Goal: Check status: Check status

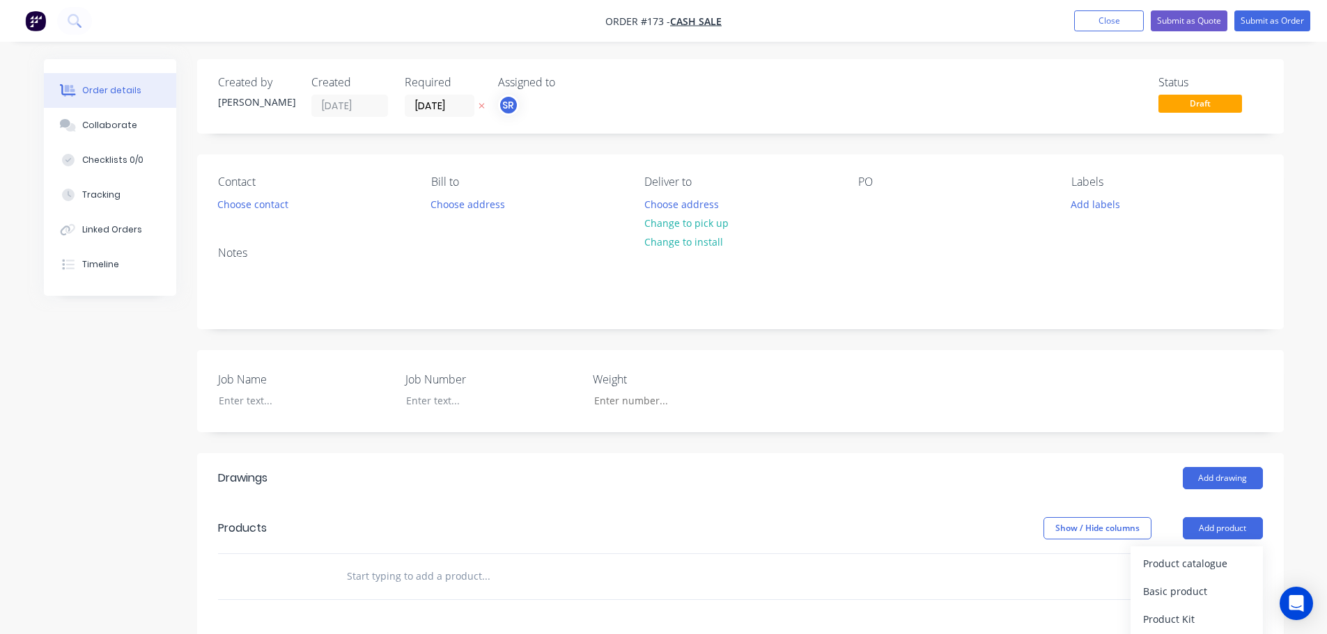
scroll to position [209, 0]
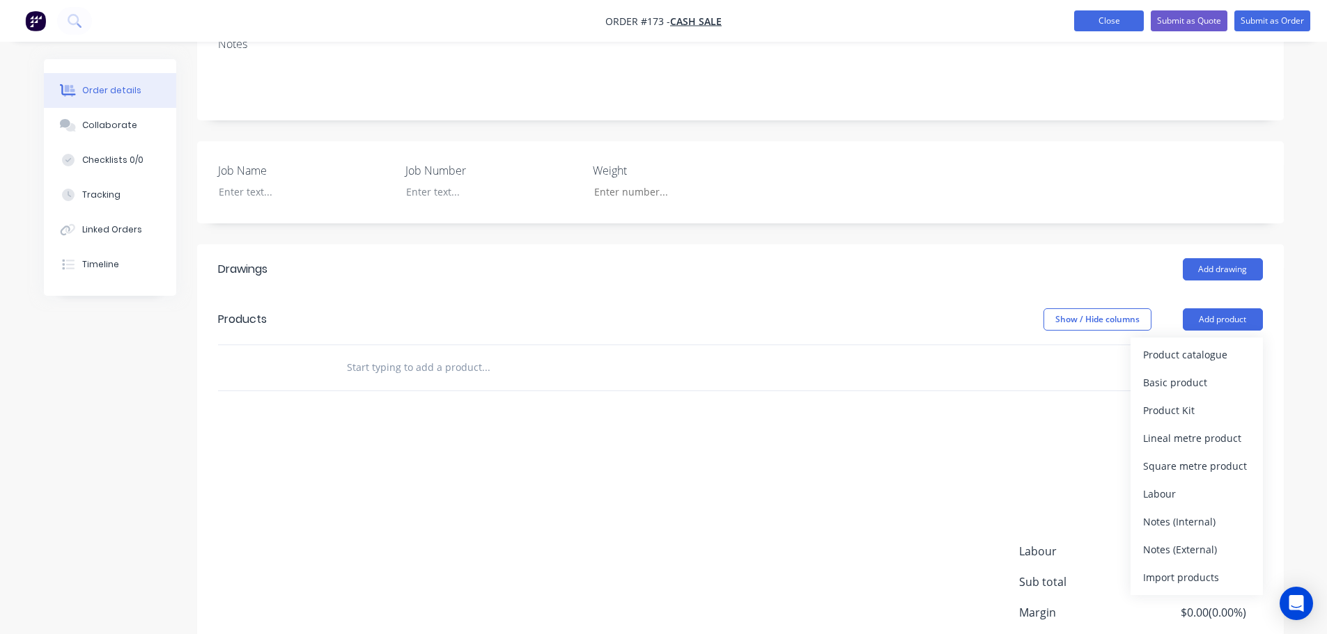
click at [1081, 22] on button "Close" at bounding box center [1109, 20] width 70 height 21
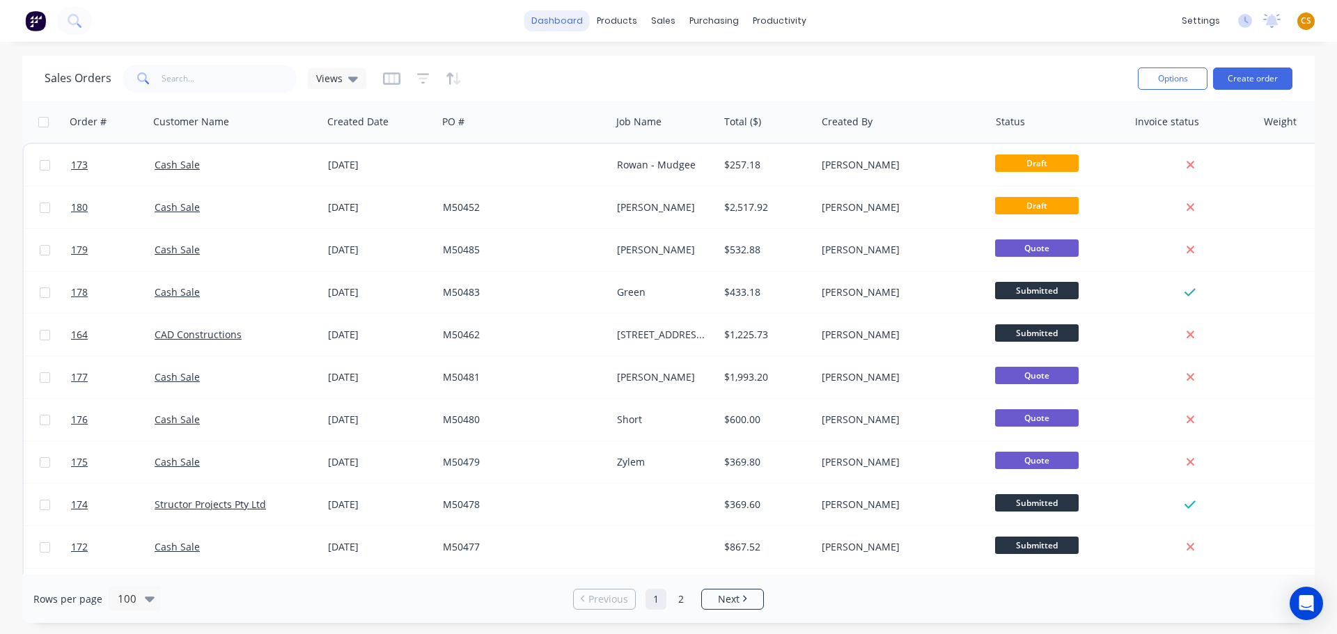
click at [562, 24] on link "dashboard" at bounding box center [556, 20] width 65 height 21
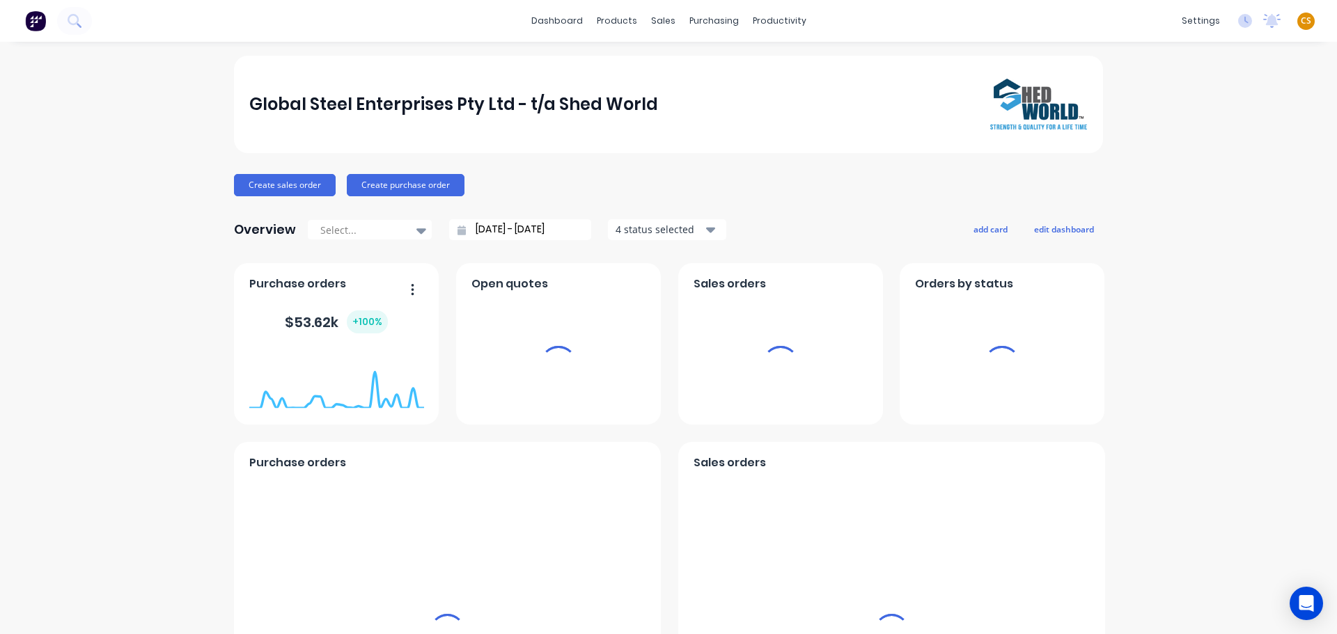
click at [1301, 20] on span "CS" at bounding box center [1306, 21] width 10 height 13
click at [1180, 173] on div "Sign out" at bounding box center [1188, 175] width 38 height 13
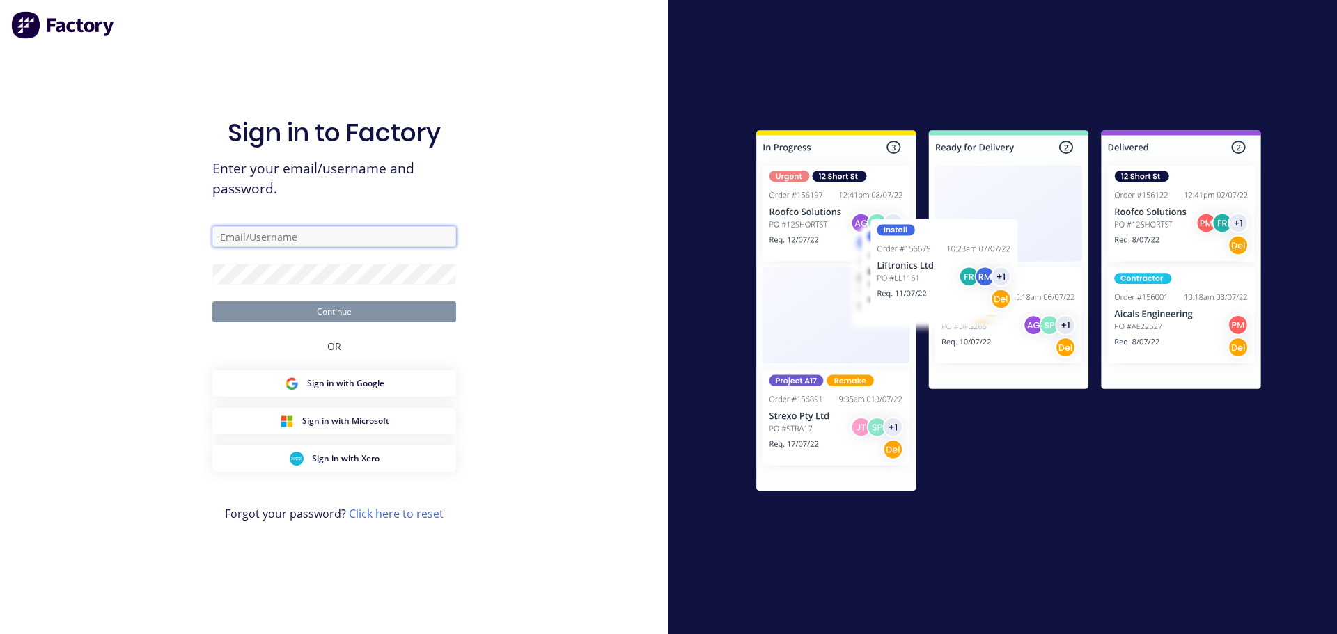
click at [359, 239] on input "text" at bounding box center [334, 236] width 244 height 21
type input "[PERSON_NAME][EMAIL_ADDRESS][DOMAIN_NAME]"
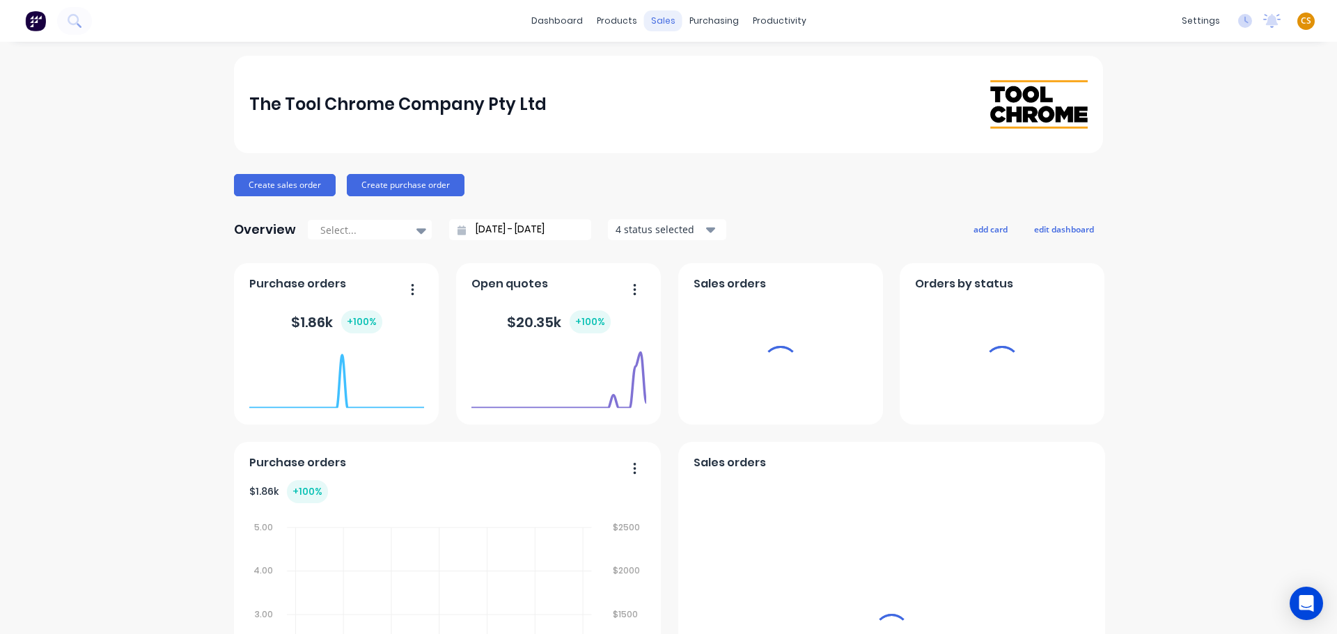
click at [653, 24] on div "sales" at bounding box center [663, 20] width 38 height 21
click at [660, 26] on div "sales" at bounding box center [663, 20] width 38 height 21
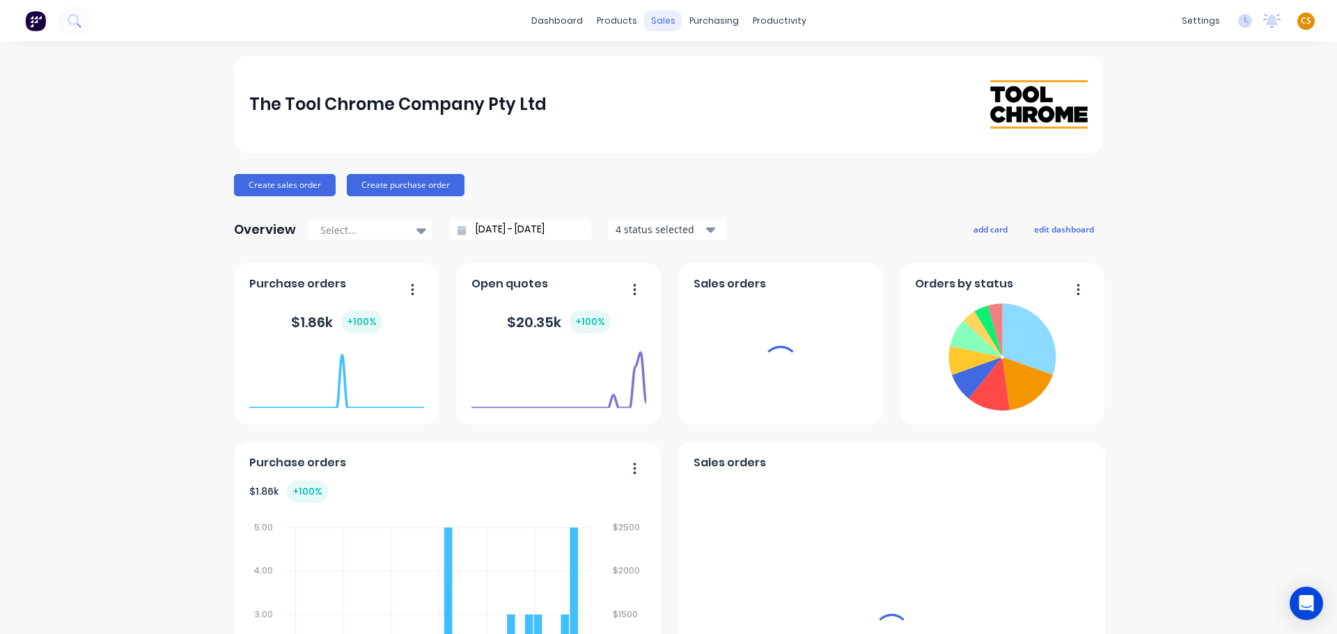
click at [657, 21] on div "sales" at bounding box center [663, 20] width 38 height 21
click at [657, 26] on div "sales" at bounding box center [663, 20] width 38 height 21
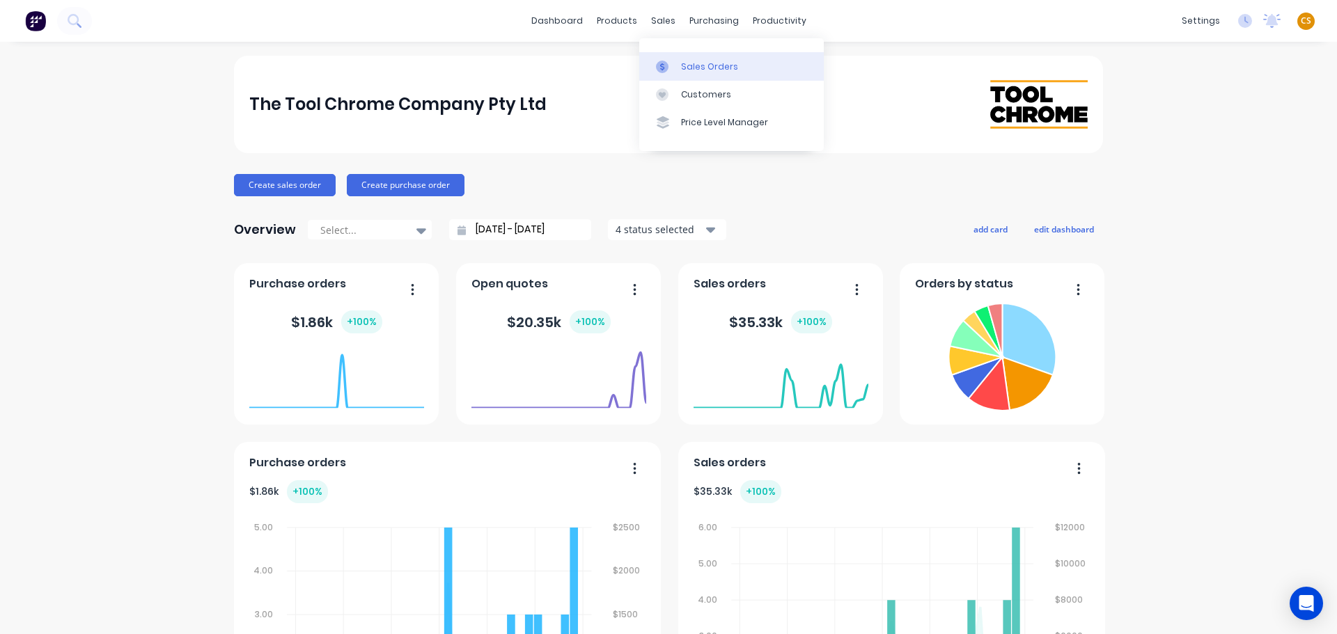
click at [695, 64] on div "Sales Orders" at bounding box center [709, 67] width 57 height 13
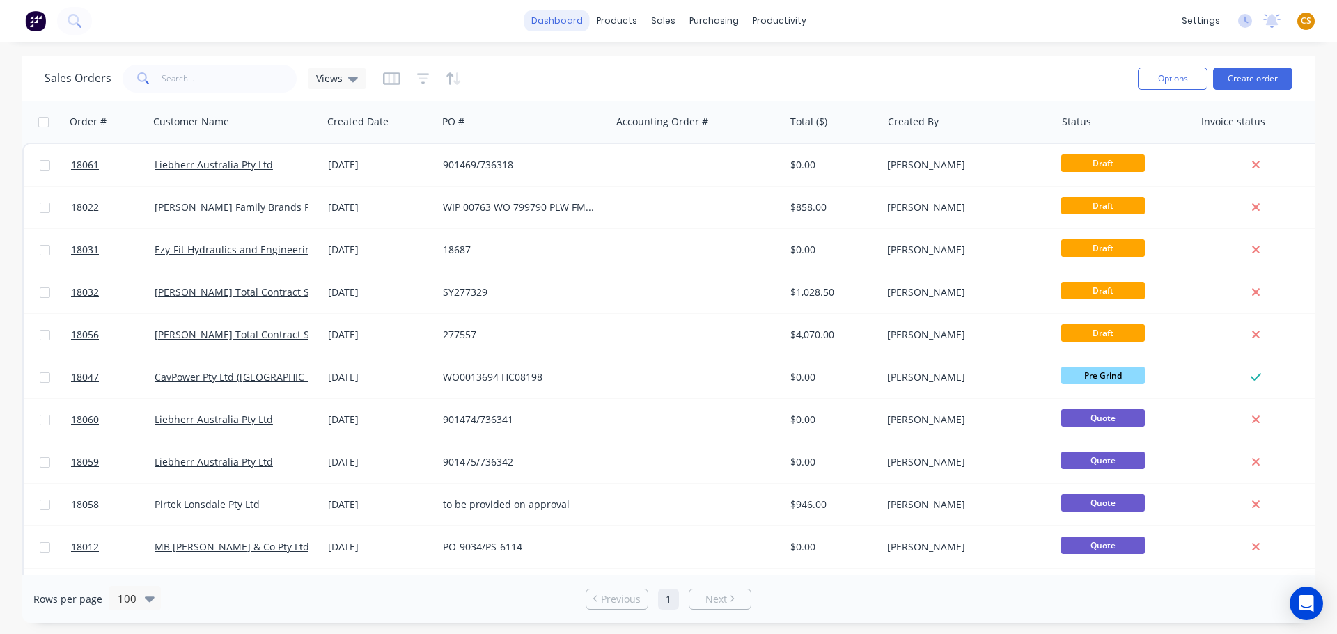
click at [566, 22] on link "dashboard" at bounding box center [556, 20] width 65 height 21
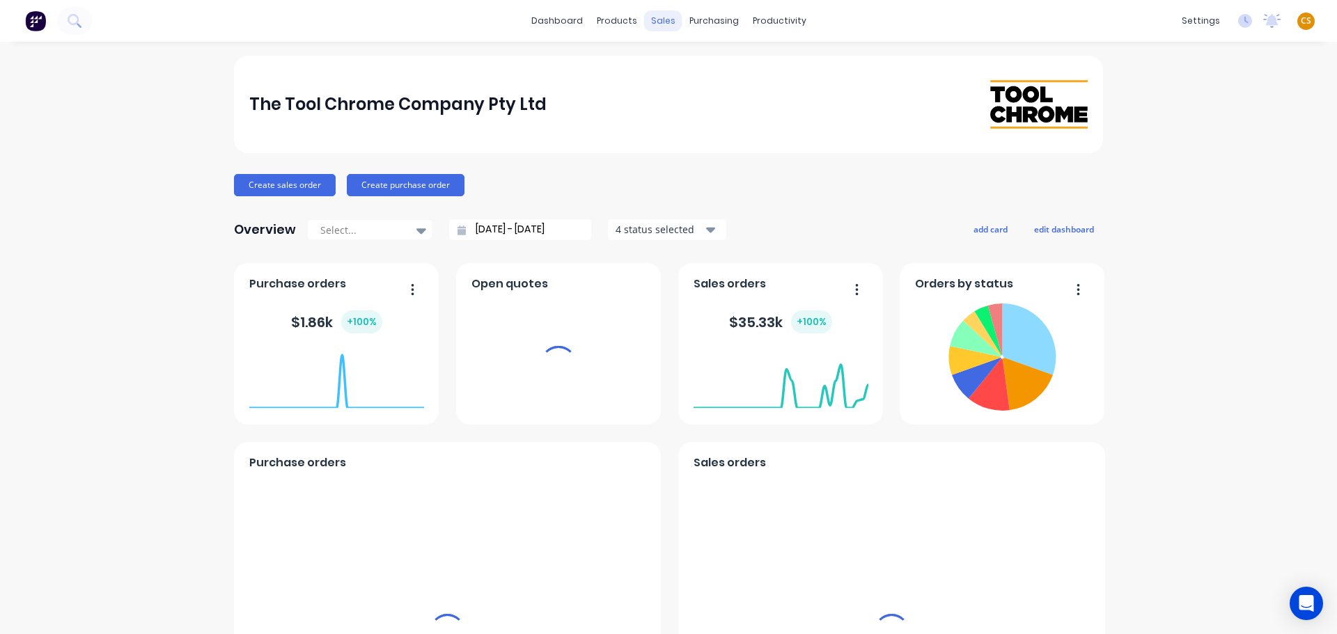
click at [664, 21] on div "sales" at bounding box center [663, 20] width 38 height 21
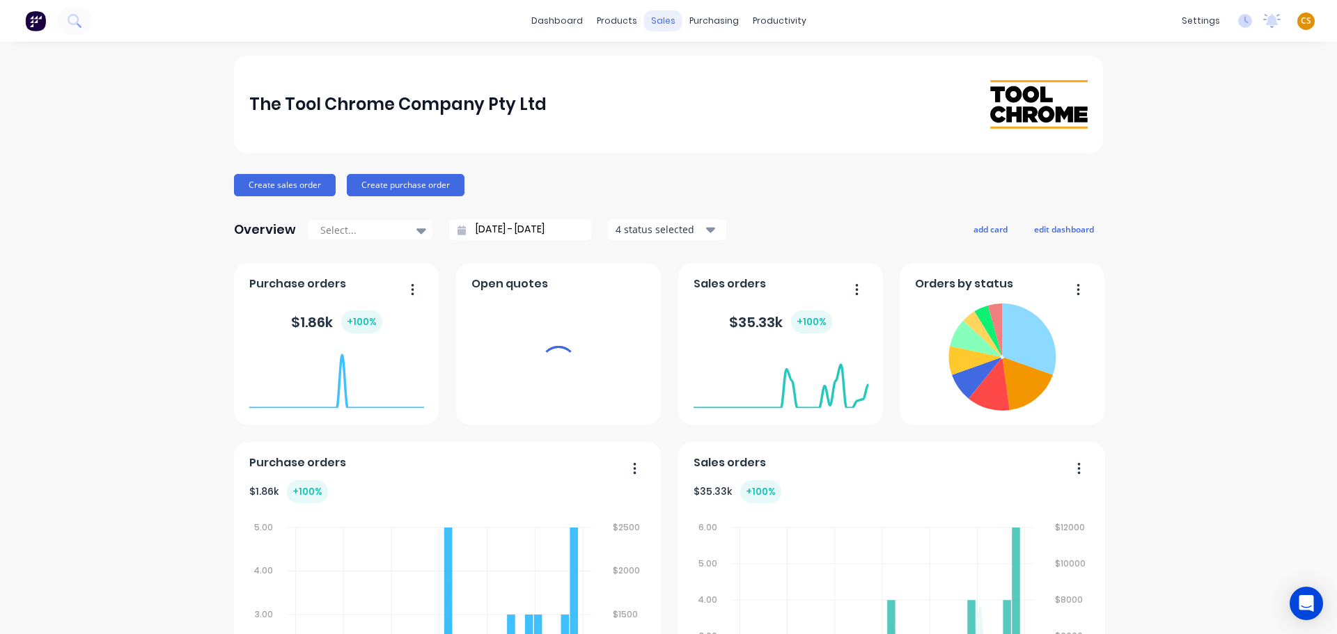
click at [664, 21] on div "sales" at bounding box center [663, 20] width 38 height 21
click at [657, 22] on div "sales" at bounding box center [663, 20] width 38 height 21
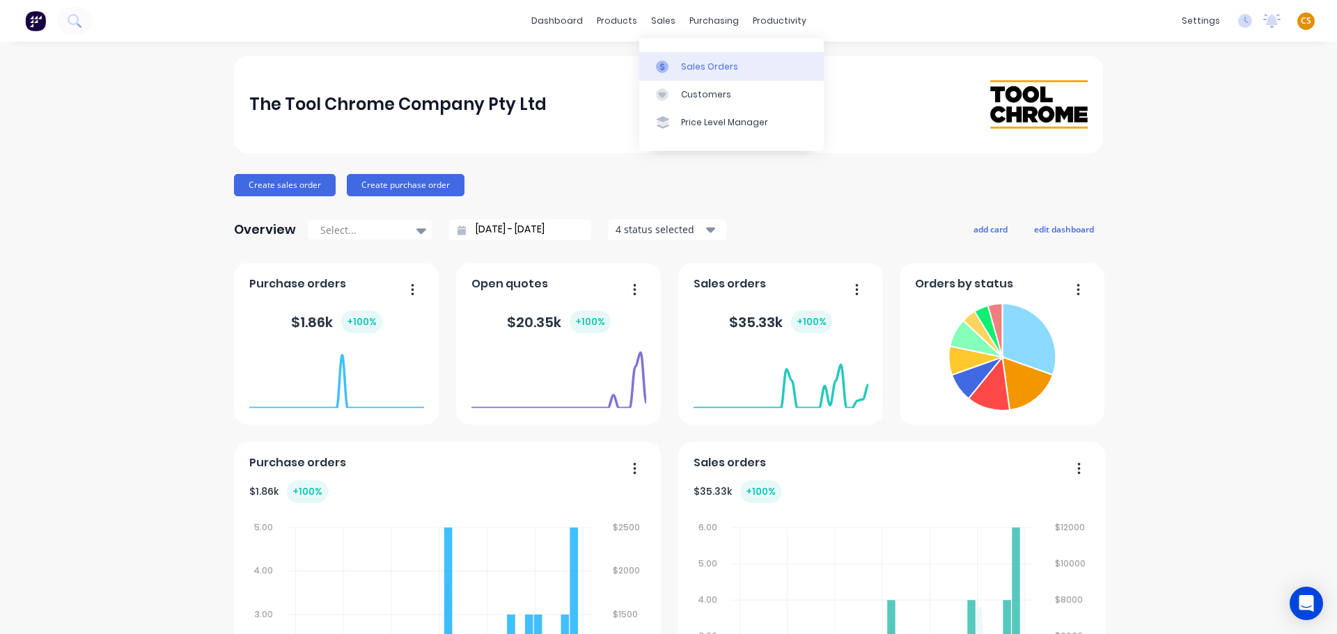
click at [686, 64] on div "Sales Orders" at bounding box center [709, 67] width 57 height 13
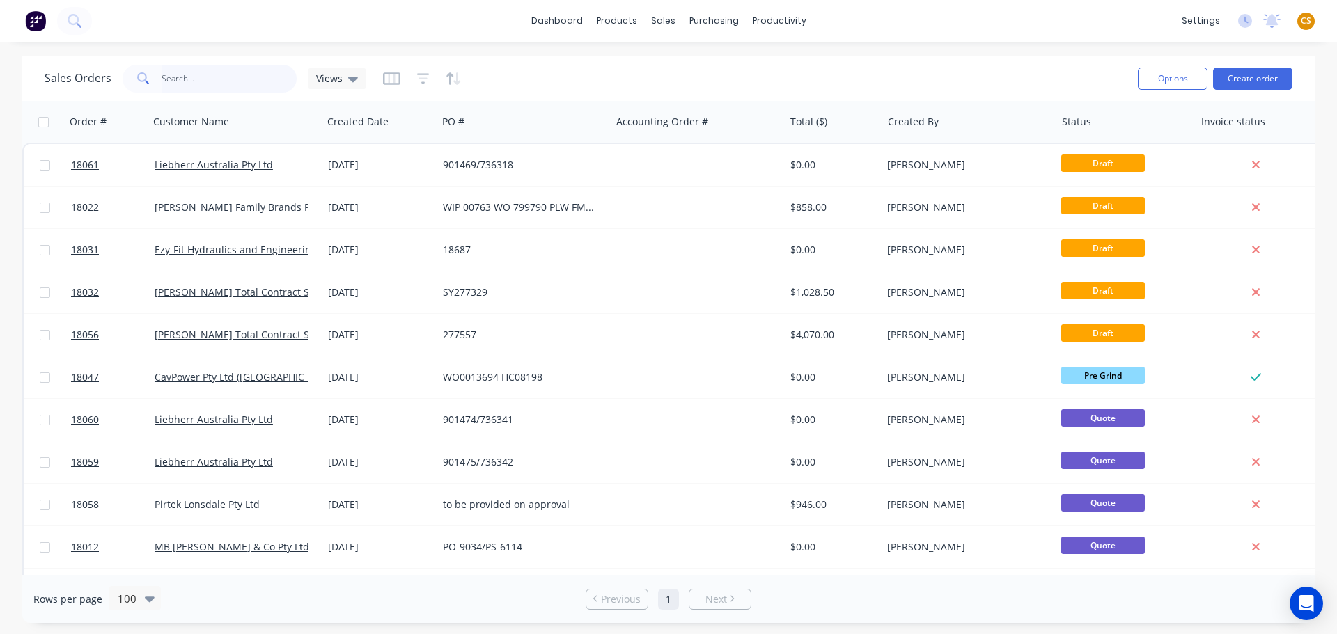
click at [170, 77] on input "text" at bounding box center [230, 79] width 136 height 28
type input "18047"
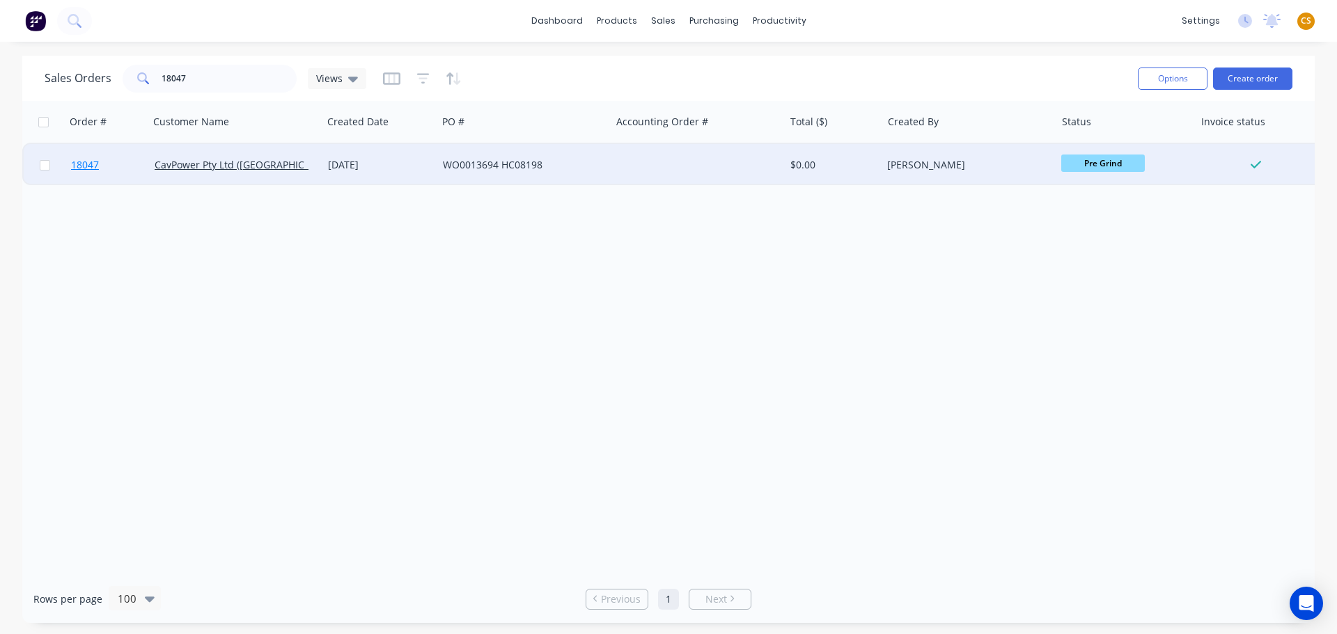
click at [114, 171] on link "18047" at bounding box center [113, 165] width 84 height 42
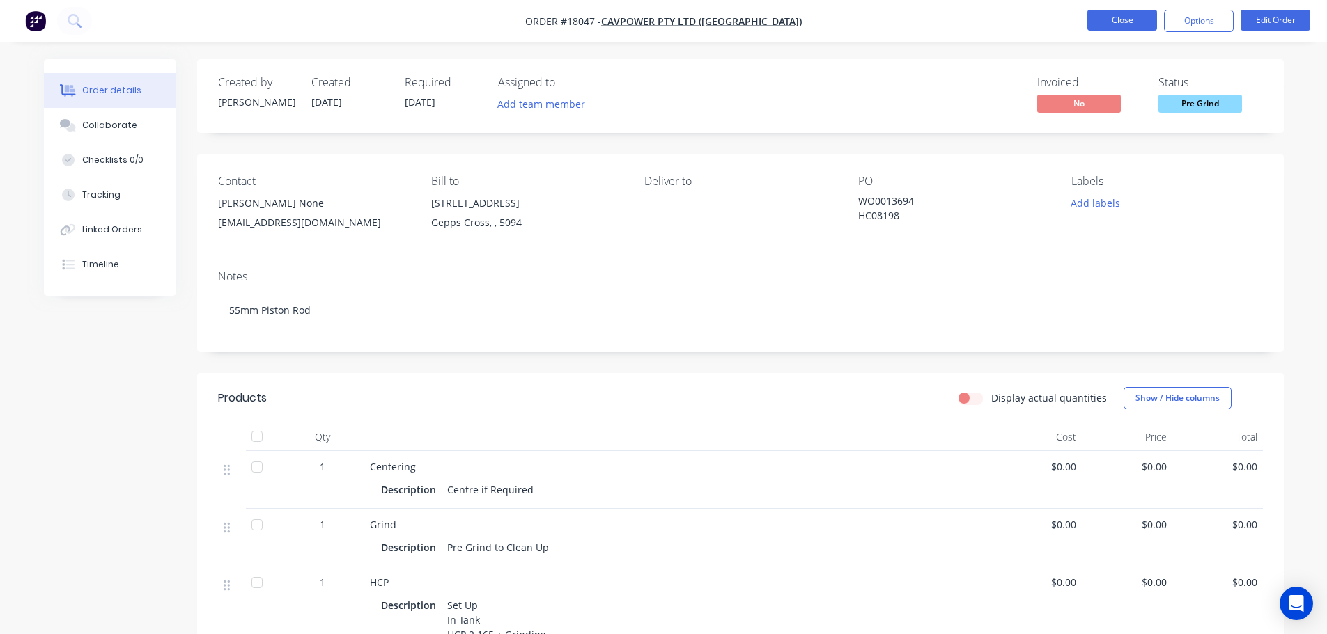
click at [1107, 18] on button "Close" at bounding box center [1122, 20] width 70 height 21
